Goal: Task Accomplishment & Management: Use online tool/utility

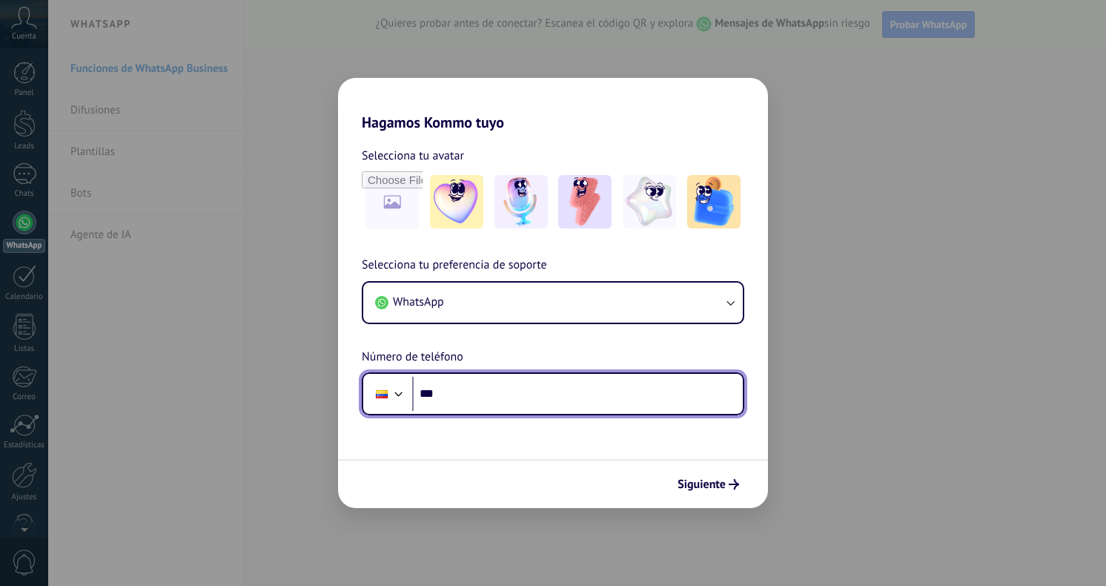
click at [505, 402] on input "***" at bounding box center [577, 394] width 331 height 34
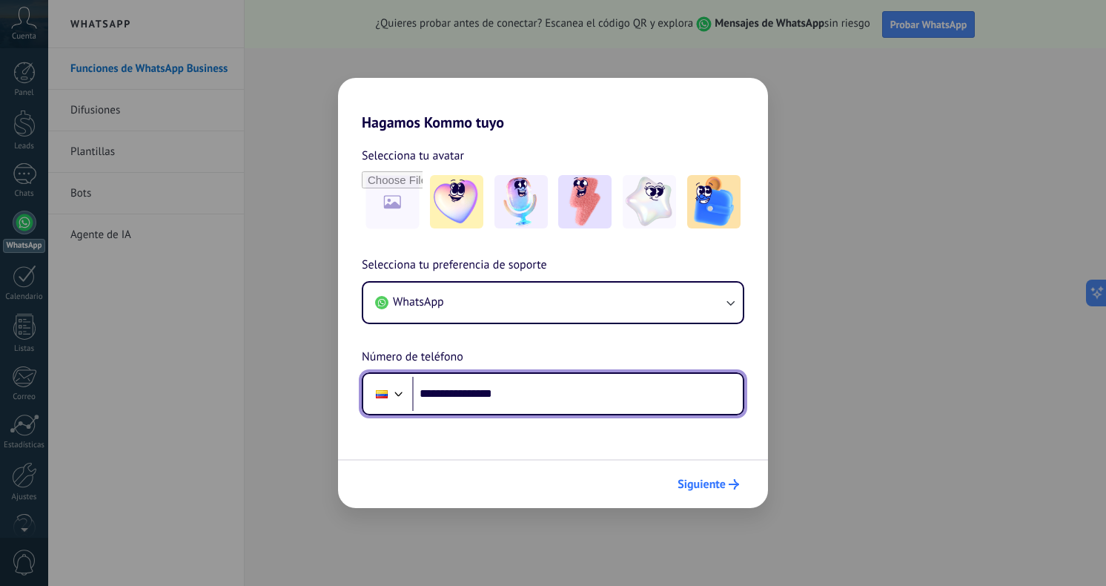
type input "**********"
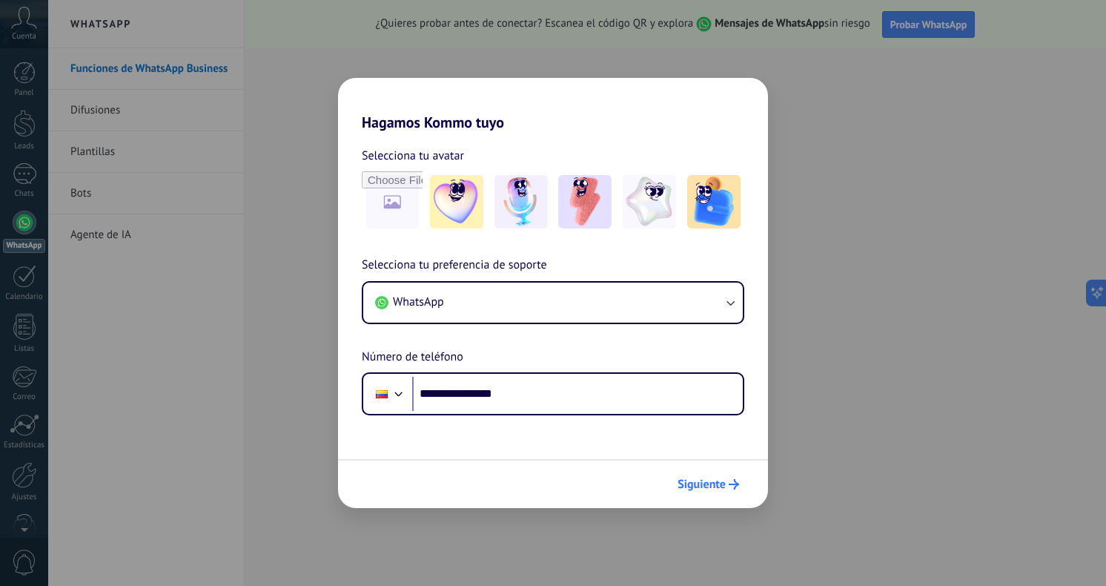
click at [690, 482] on span "Siguiente" at bounding box center [702, 484] width 48 height 10
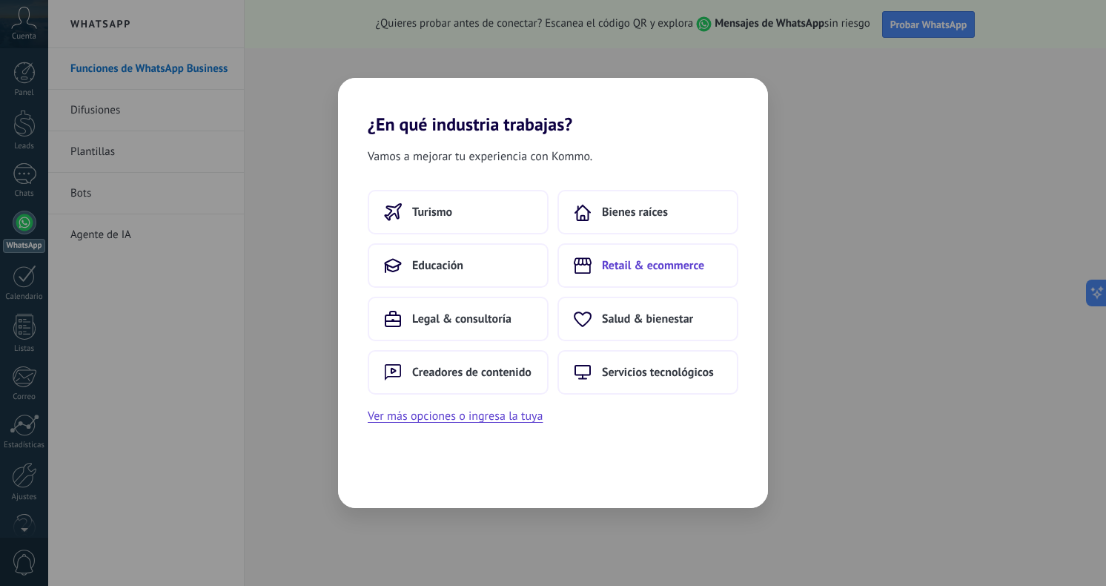
click at [585, 263] on icon at bounding box center [583, 265] width 18 height 16
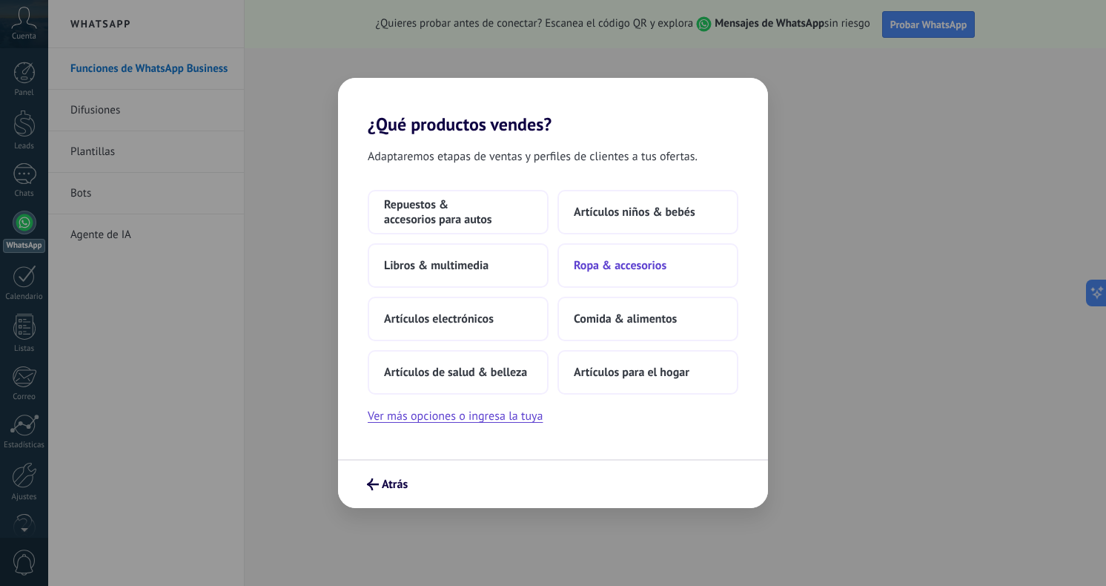
click at [592, 263] on span "Ropa & accesorios" at bounding box center [620, 265] width 93 height 15
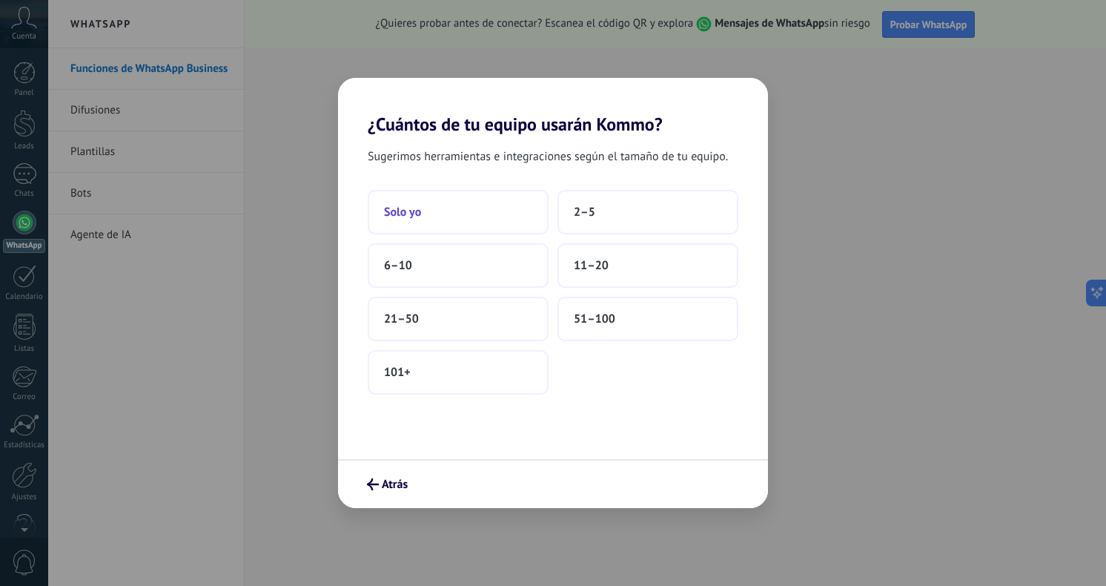
click at [483, 213] on button "Solo yo" at bounding box center [458, 212] width 181 height 44
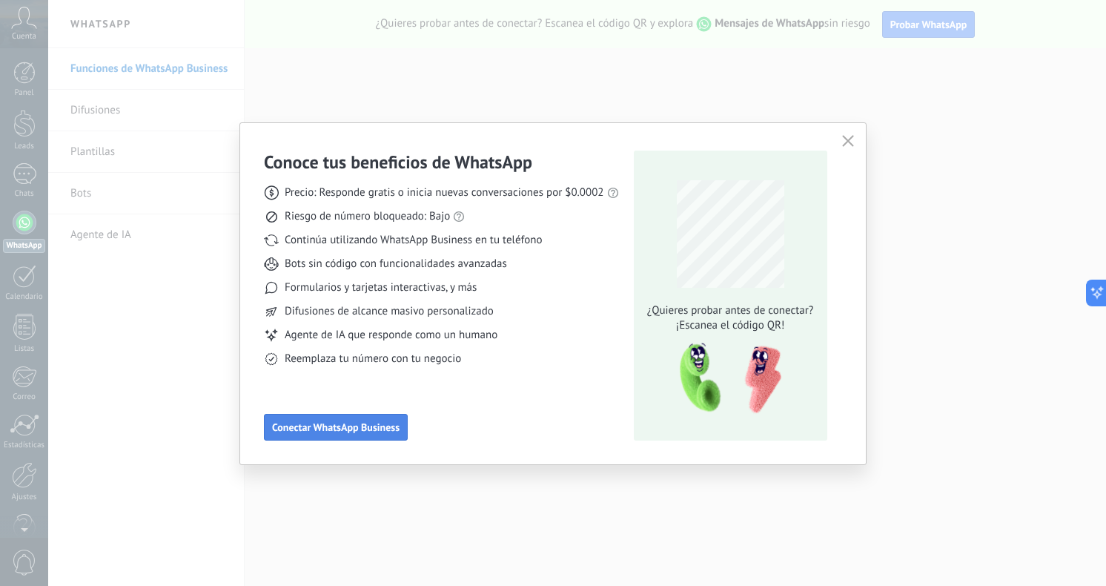
click at [383, 425] on span "Conectar WhatsApp Business" at bounding box center [336, 427] width 128 height 10
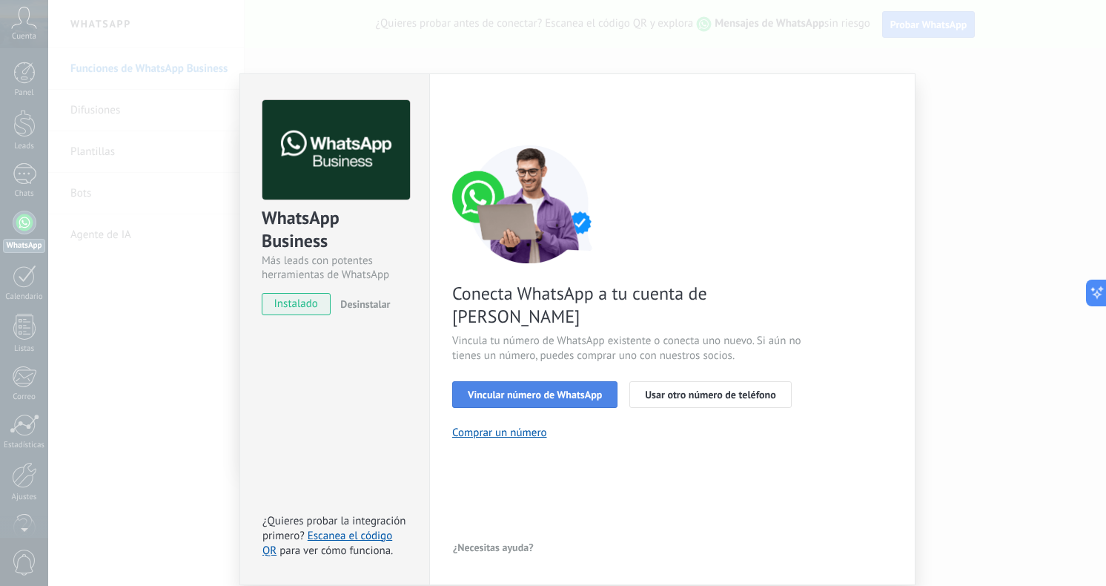
click at [491, 381] on button "Vincular número de WhatsApp" at bounding box center [534, 394] width 165 height 27
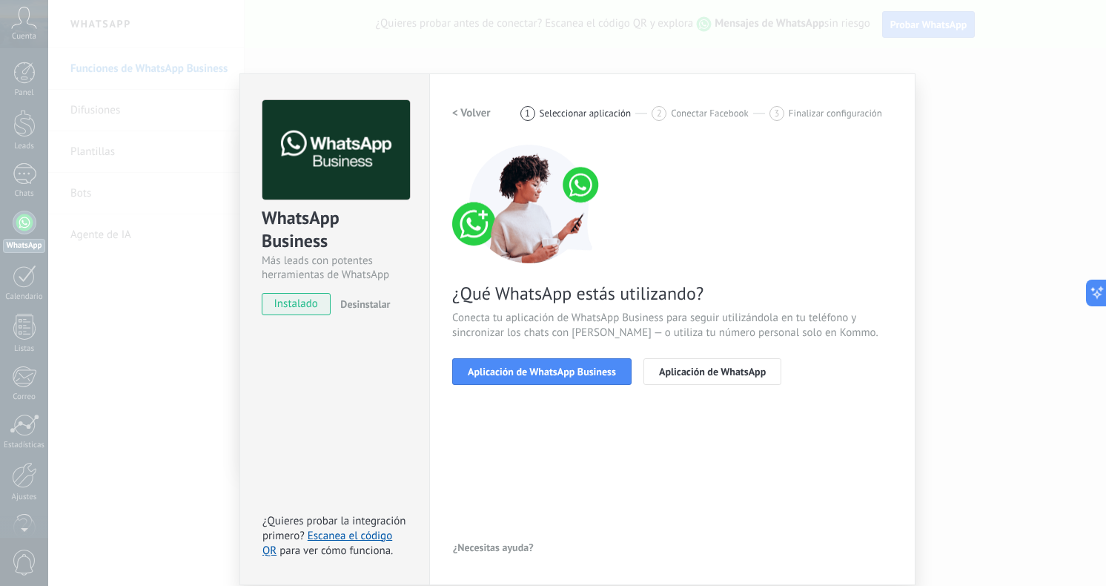
click at [491, 380] on button "Aplicación de WhatsApp Business" at bounding box center [541, 371] width 179 height 27
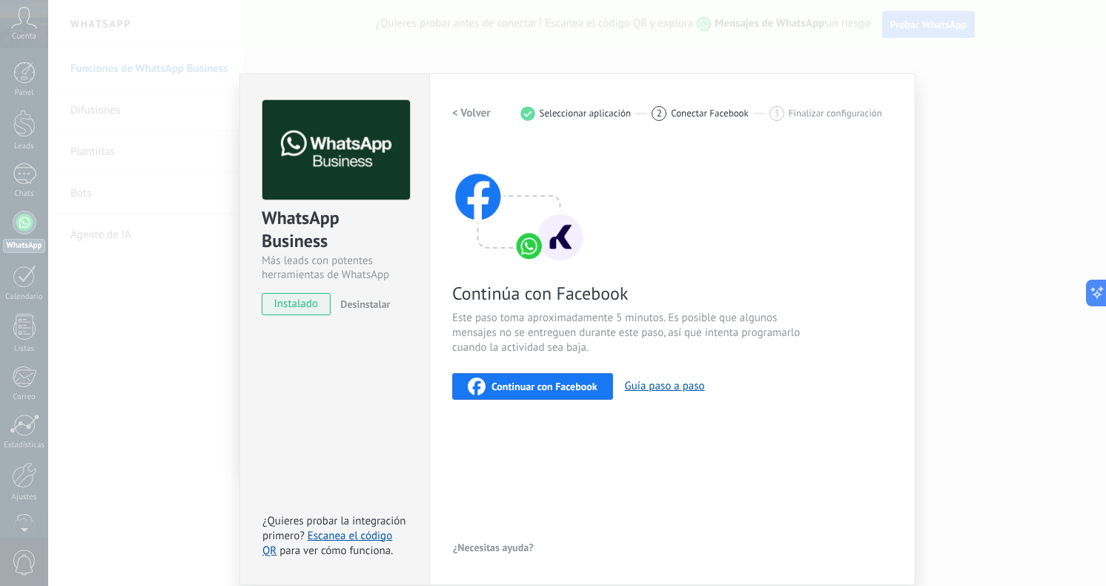
click at [508, 392] on div "Continuar con Facebook" at bounding box center [533, 386] width 130 height 18
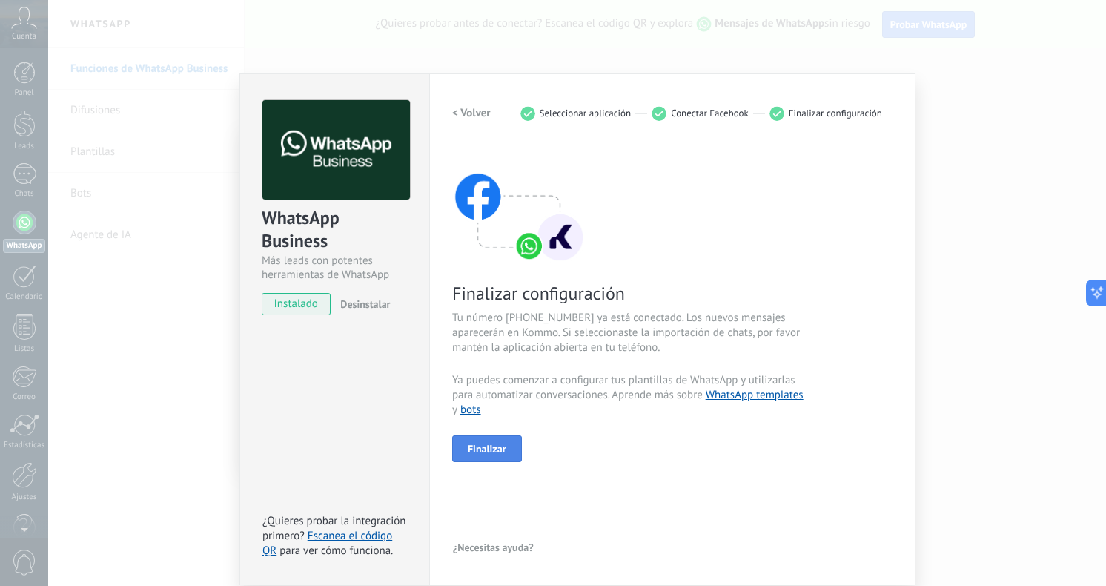
click at [493, 460] on button "Finalizar" at bounding box center [487, 448] width 70 height 27
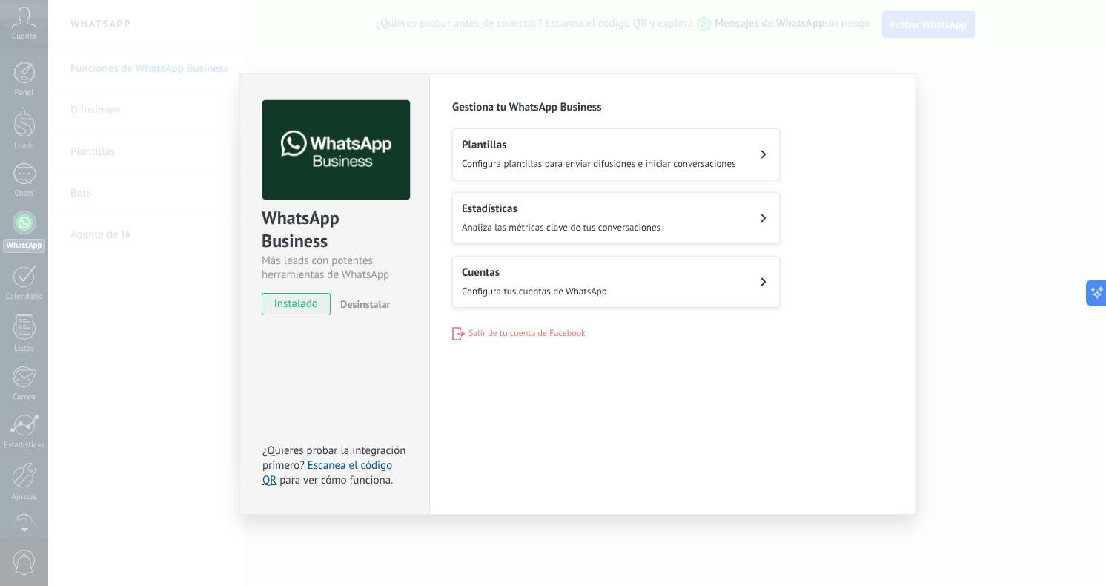
click at [696, 157] on span "Configura plantillas para enviar difusiones e iniciar conversaciones" at bounding box center [599, 163] width 274 height 13
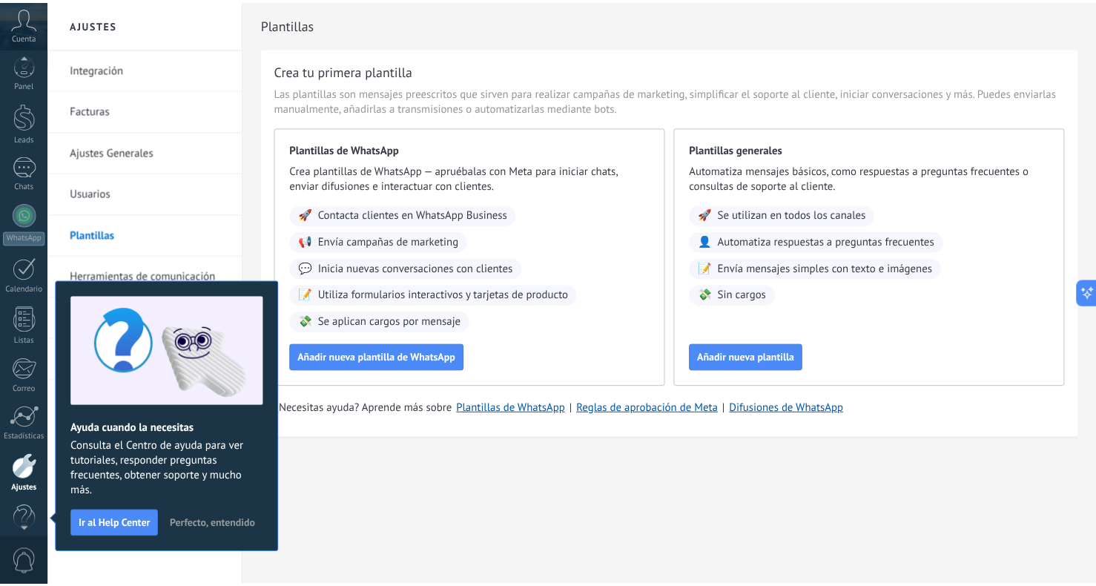
scroll to position [30, 0]
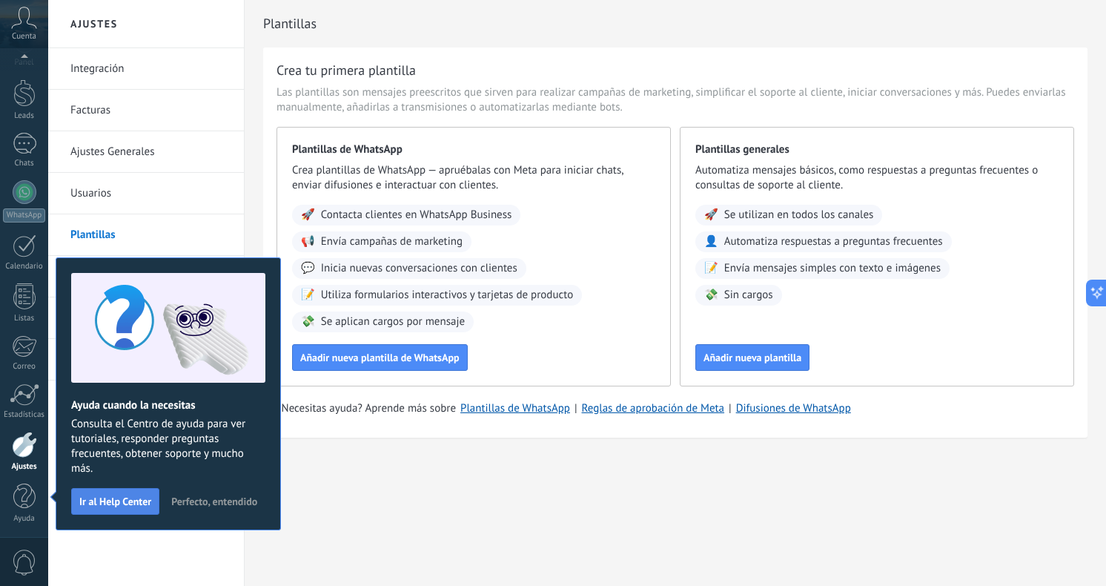
click at [114, 507] on button "Ir al Help Center" at bounding box center [115, 501] width 88 height 27
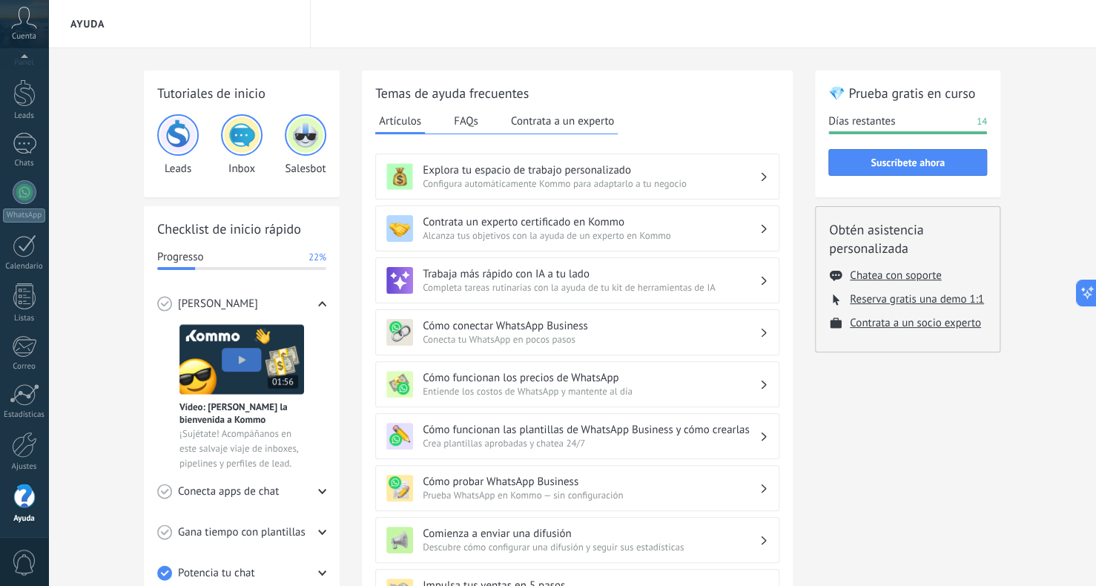
click at [709, 178] on span "Configura automáticamente Kommo para adaptarlo a tu negocio" at bounding box center [591, 183] width 337 height 13
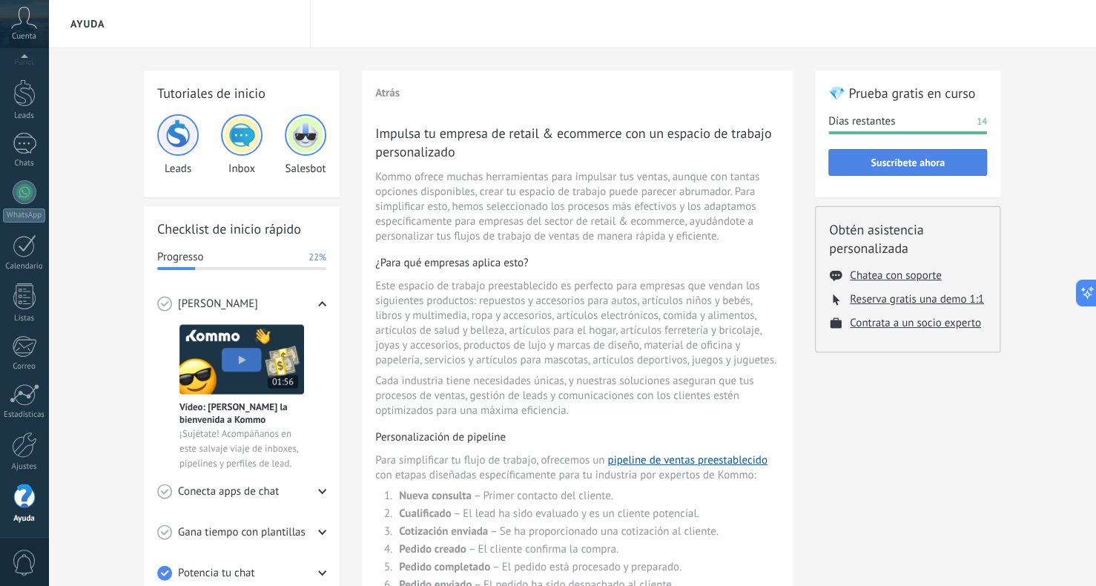
click at [834, 165] on button "Suscríbete ahora" at bounding box center [907, 162] width 159 height 27
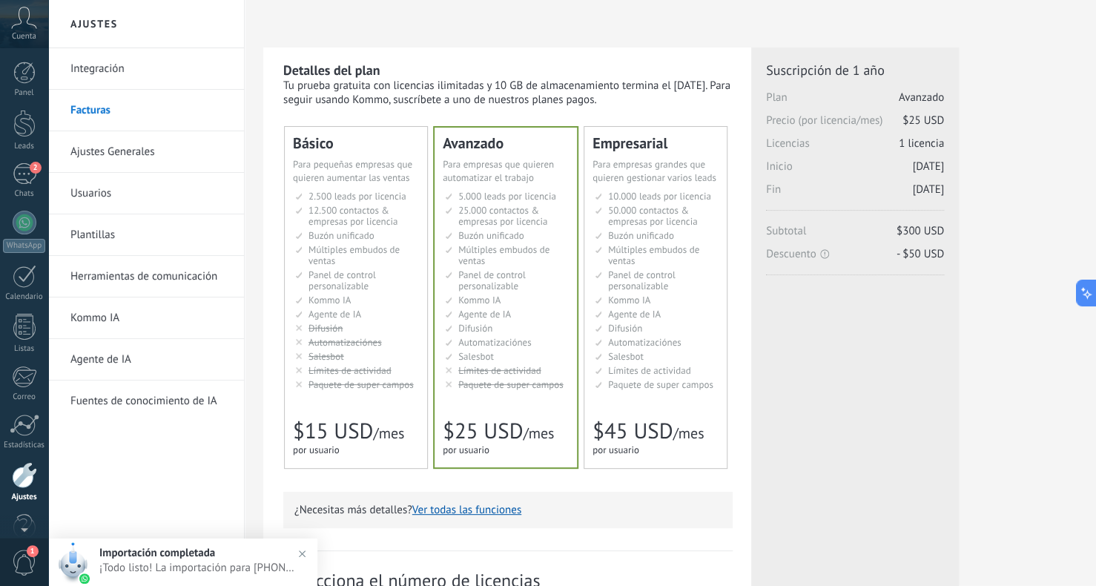
scroll to position [30, 0]
click at [22, 142] on div "2" at bounding box center [25, 144] width 24 height 22
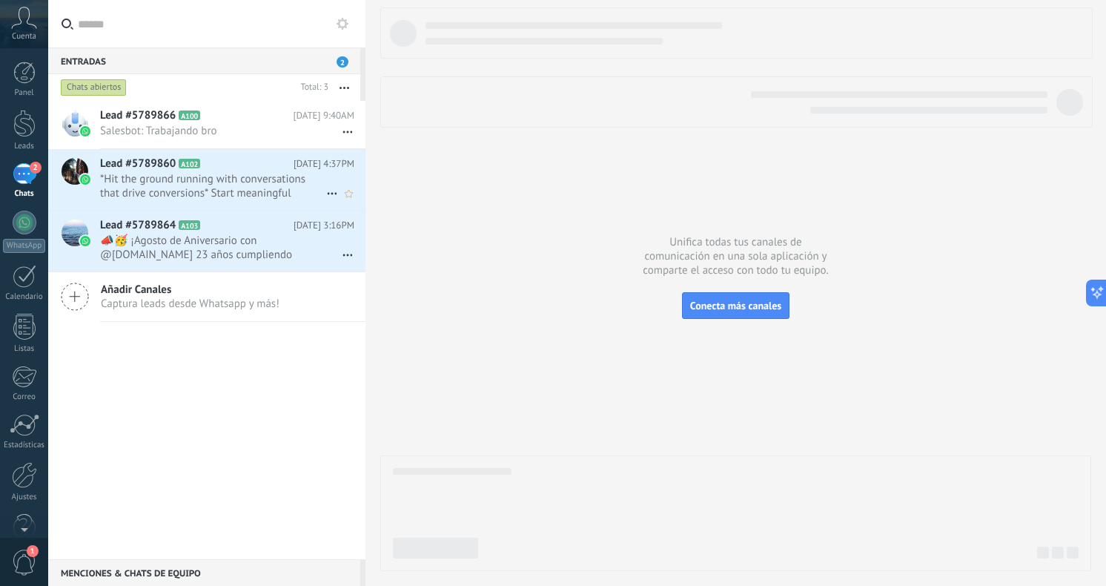
click at [242, 200] on div "Lead #5789860 A102 [DATE] 4:37PM *Hit the ground running with conversations tha…" at bounding box center [232, 179] width 265 height 61
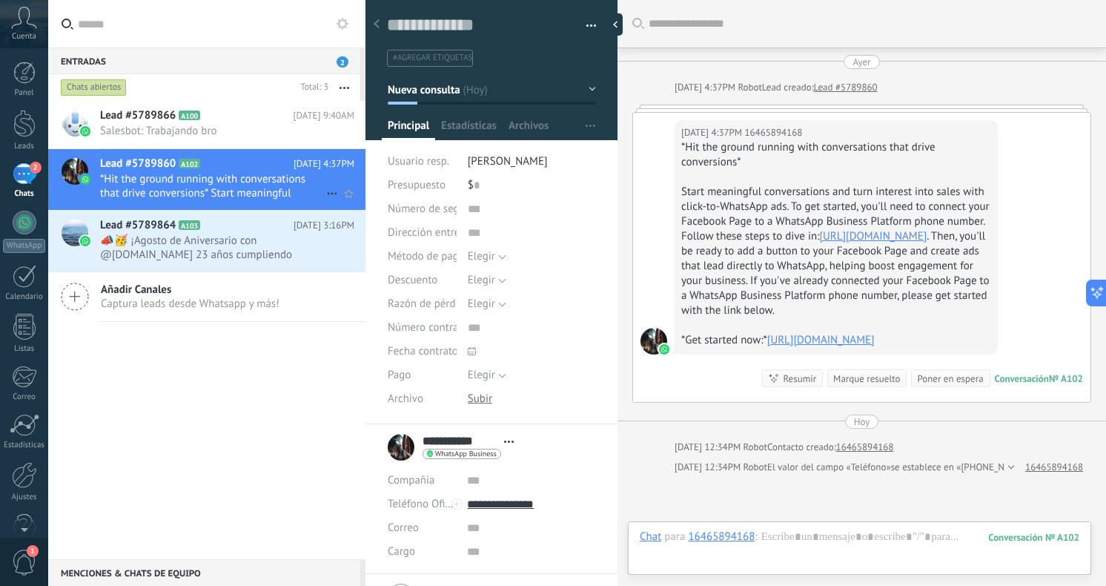
scroll to position [38, 0]
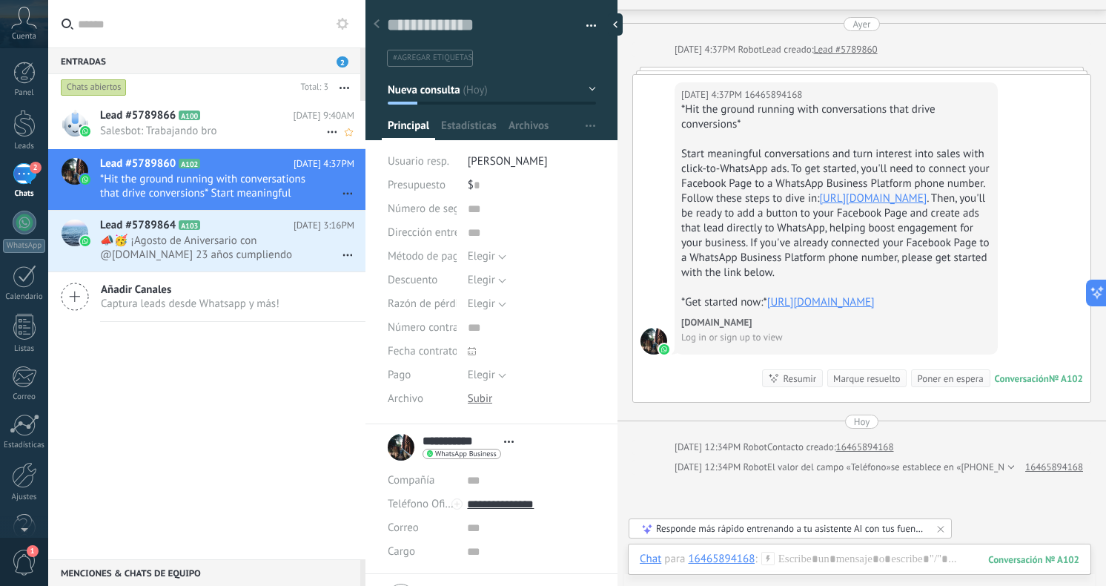
click at [204, 129] on span "Salesbot: Trabajando bro" at bounding box center [213, 131] width 226 height 14
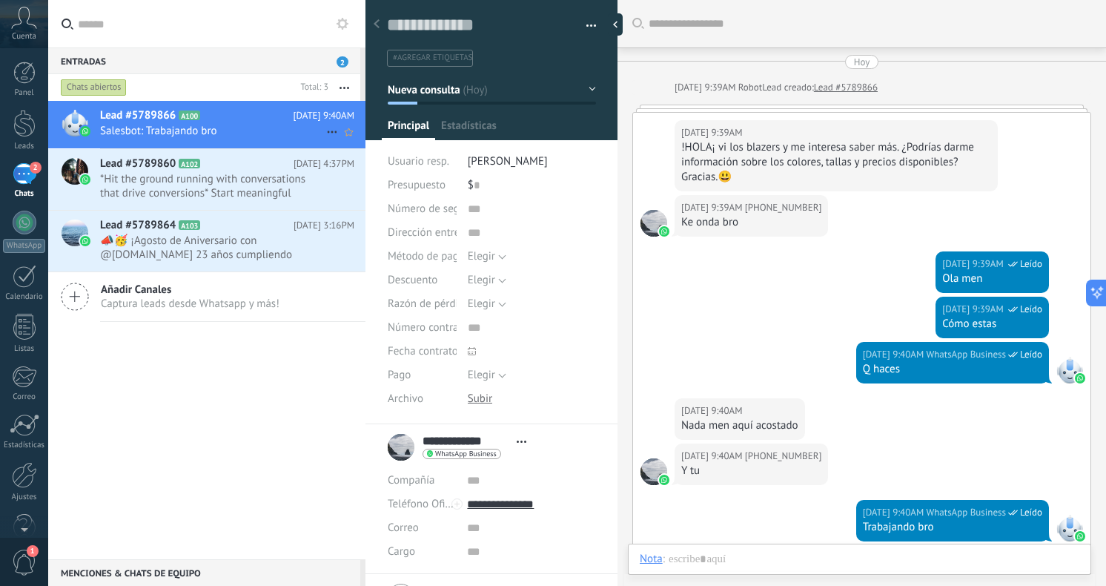
scroll to position [22, 0]
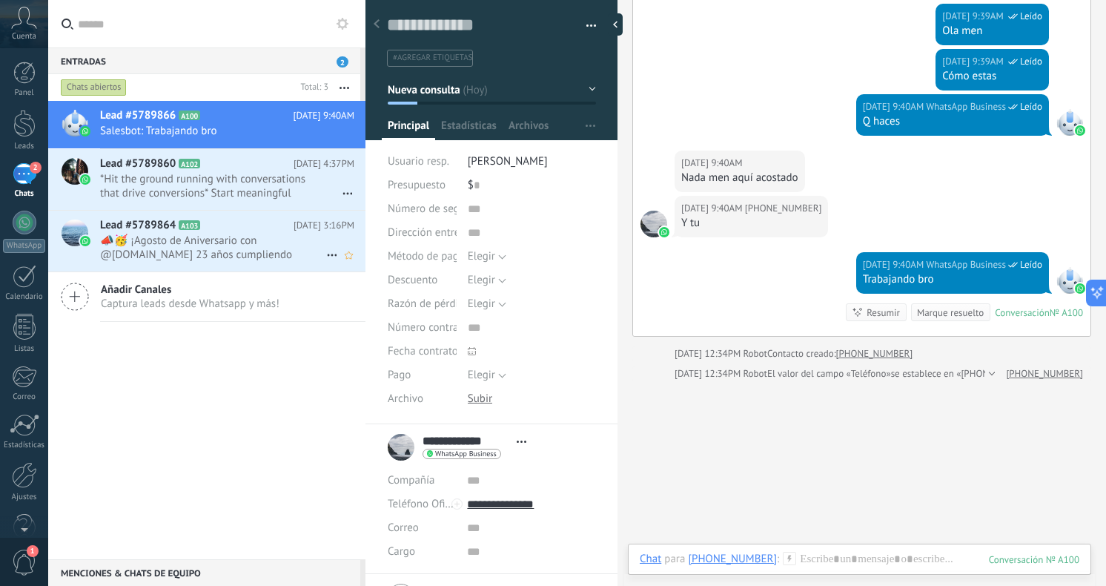
click at [212, 223] on icon at bounding box center [212, 225] width 15 height 15
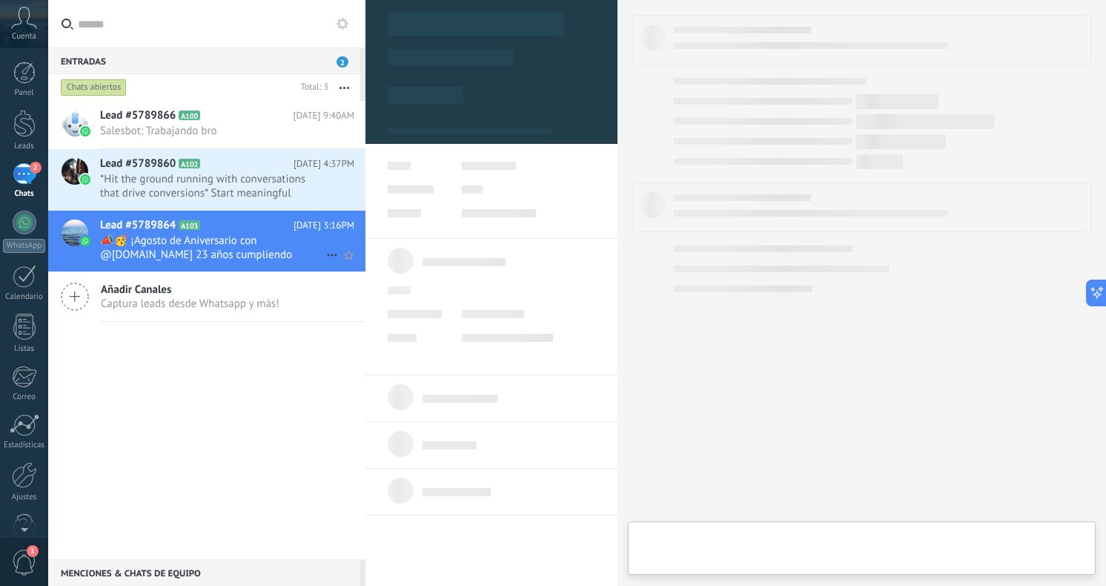
type textarea "**********"
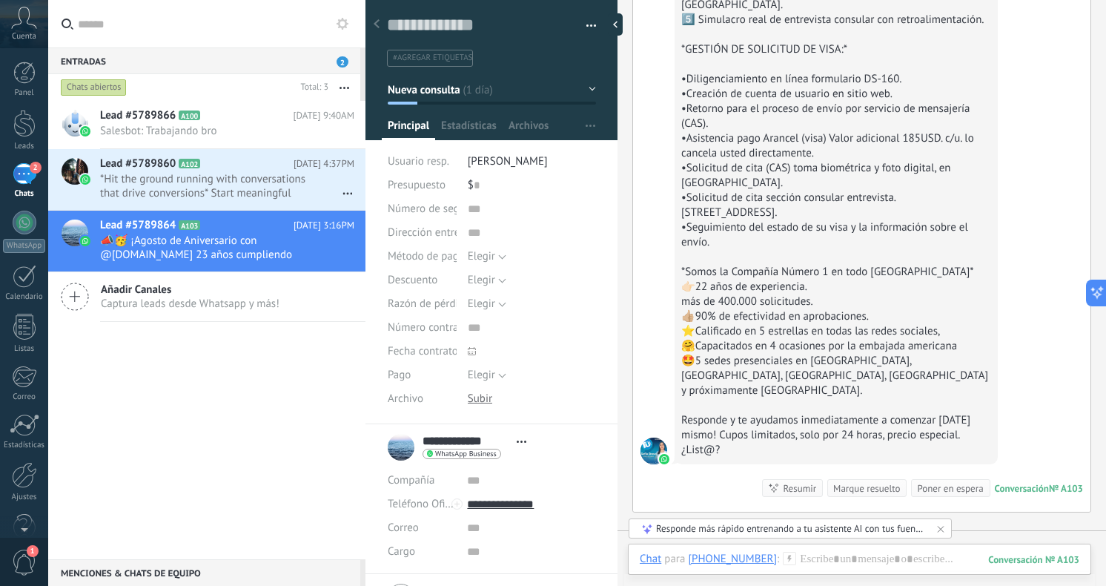
scroll to position [963, 0]
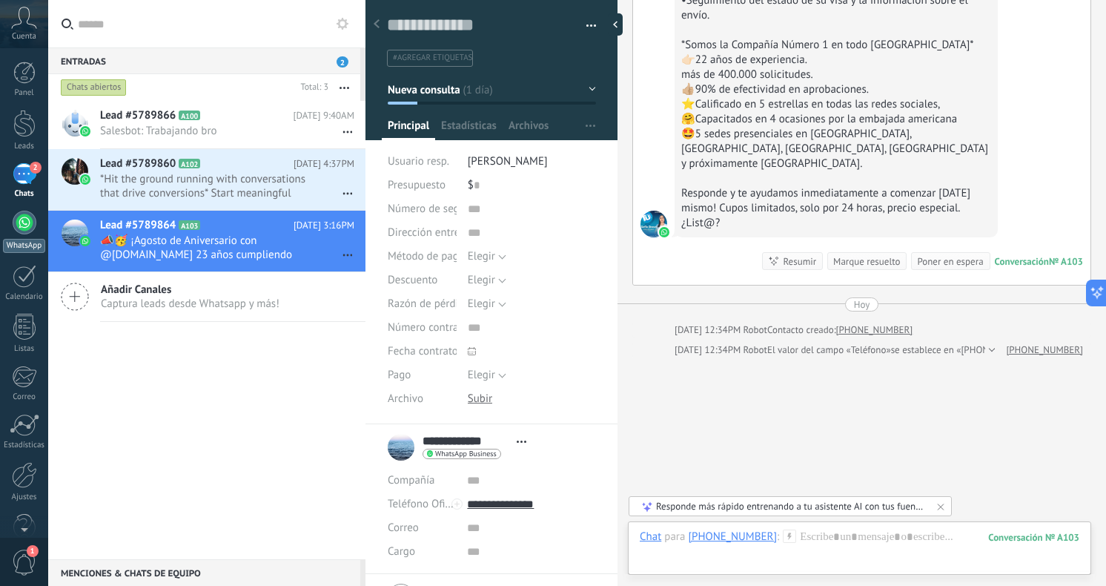
click at [33, 227] on div at bounding box center [25, 223] width 24 height 24
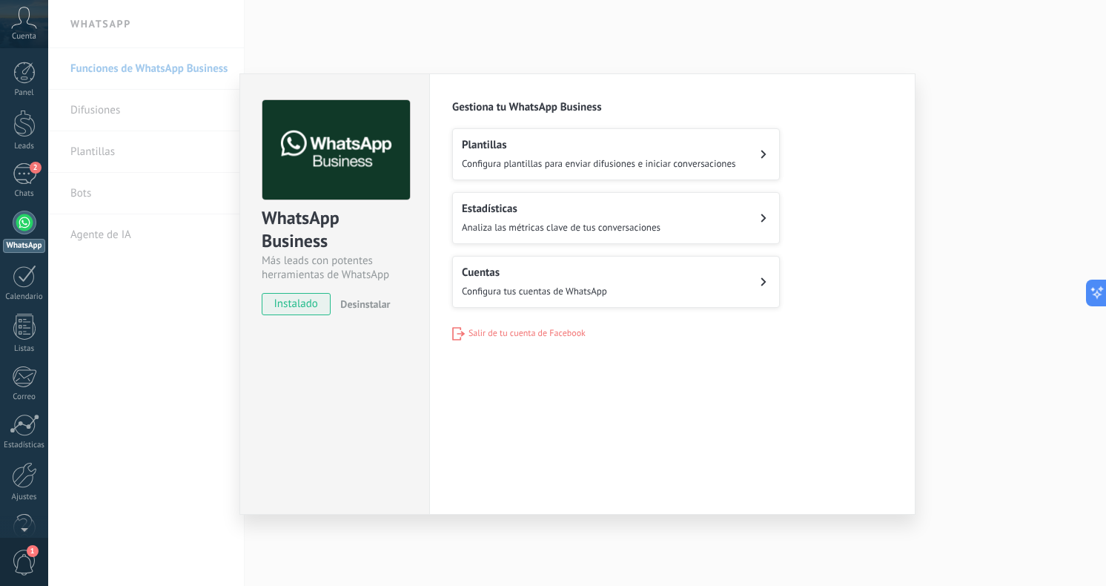
click at [538, 157] on span "Configura plantillas para enviar difusiones e iniciar conversaciones" at bounding box center [599, 163] width 274 height 13
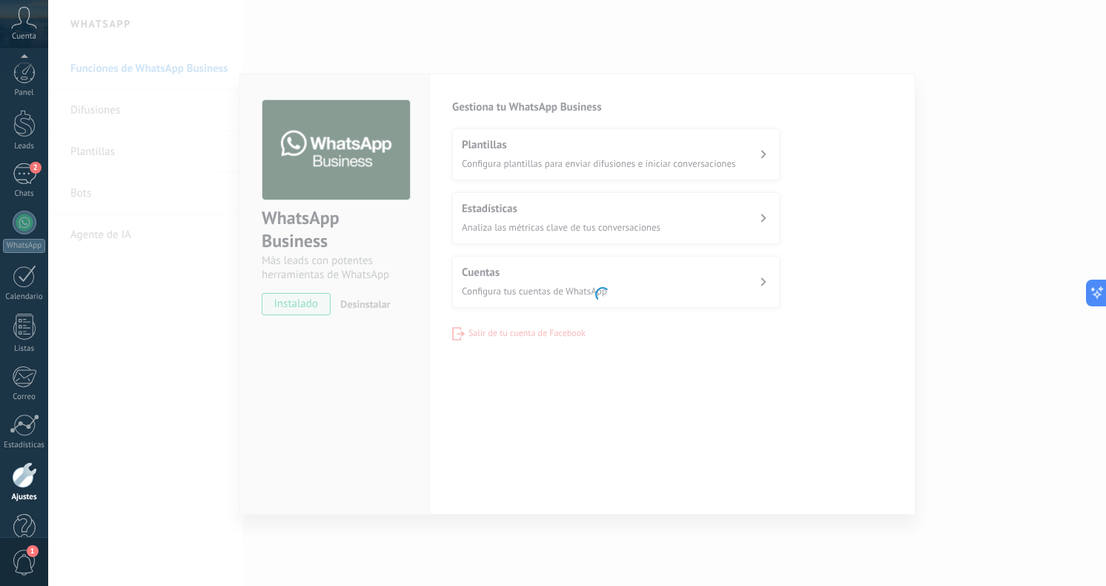
scroll to position [30, 0]
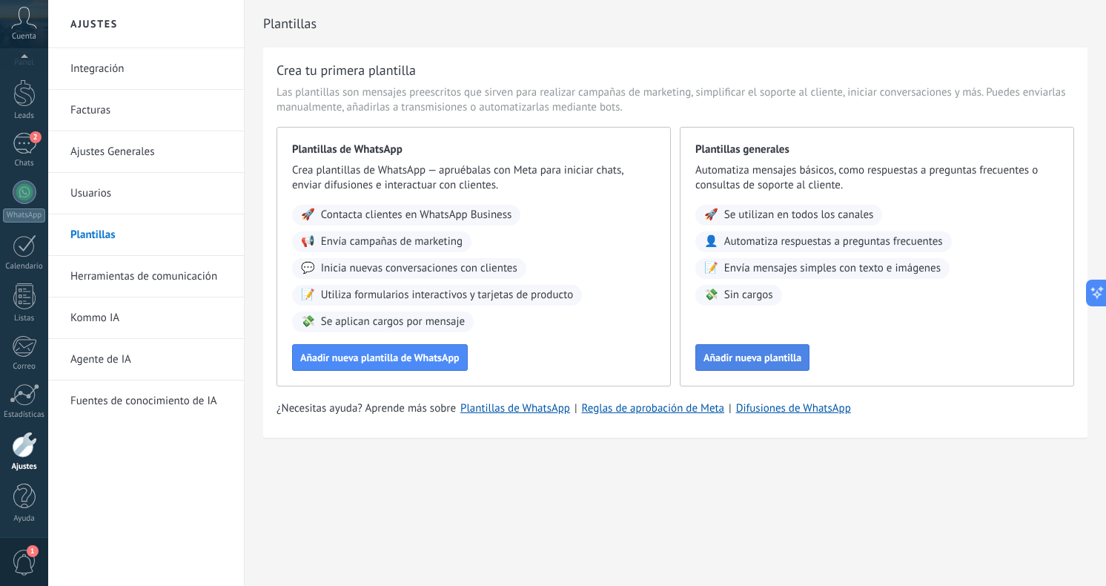
click at [731, 347] on button "Añadir nueva plantilla" at bounding box center [753, 357] width 114 height 27
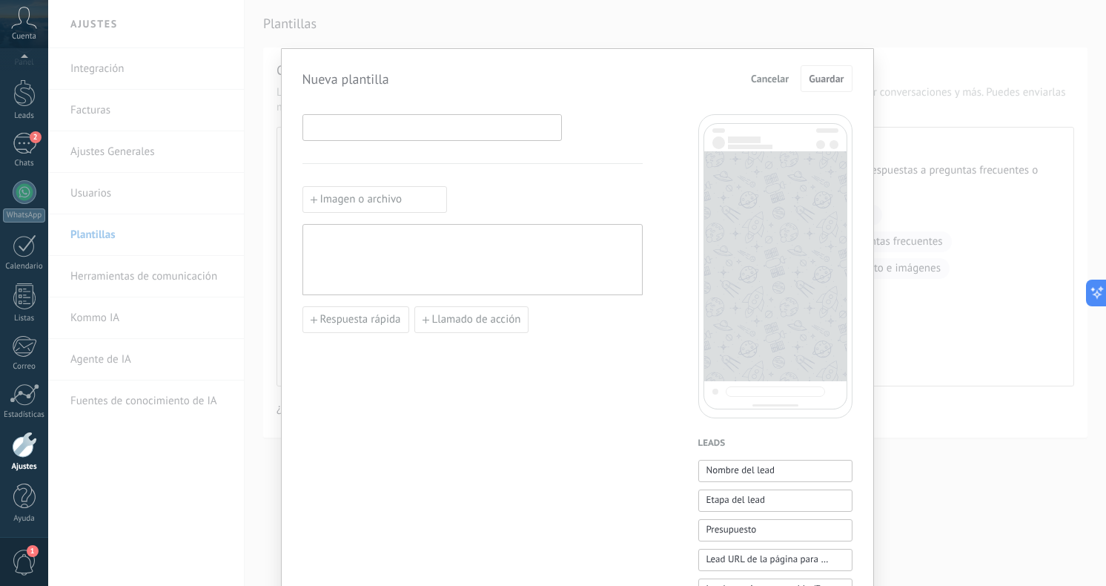
click at [423, 129] on input at bounding box center [432, 127] width 258 height 24
click at [776, 77] on span "Cancelar" at bounding box center [770, 78] width 38 height 10
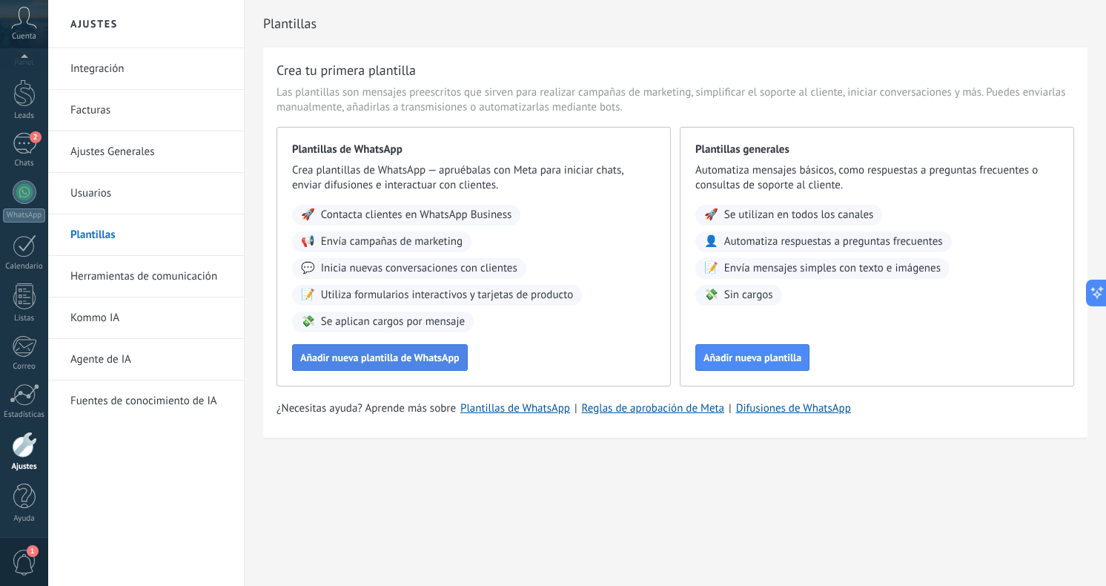
click at [433, 367] on button "Añadir nueva plantilla de WhatsApp" at bounding box center [380, 357] width 176 height 27
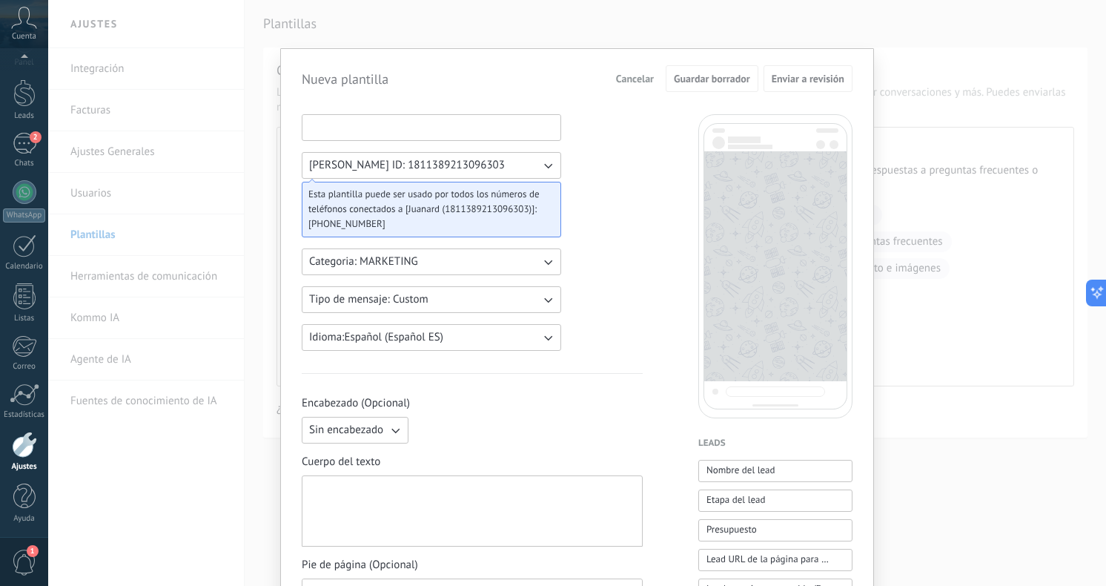
click at [446, 126] on input at bounding box center [432, 127] width 258 height 24
